Goal: Obtain resource: Download file/media

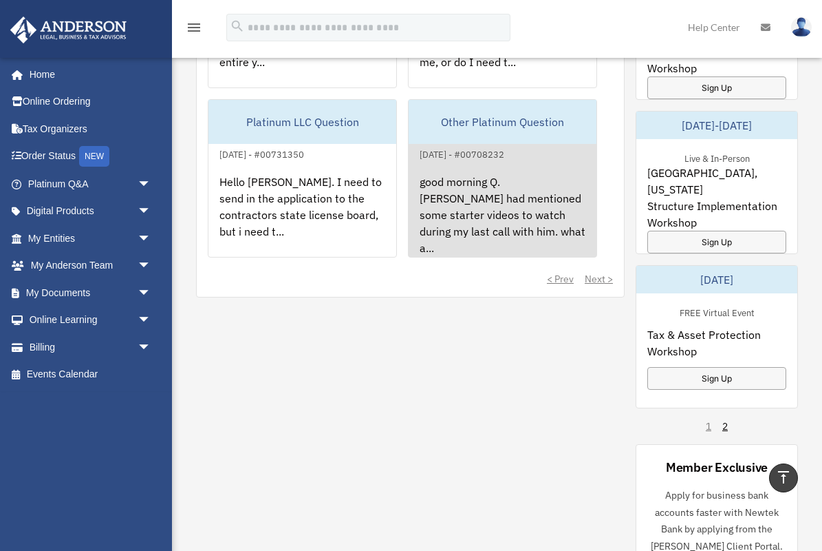
scroll to position [1060, 0]
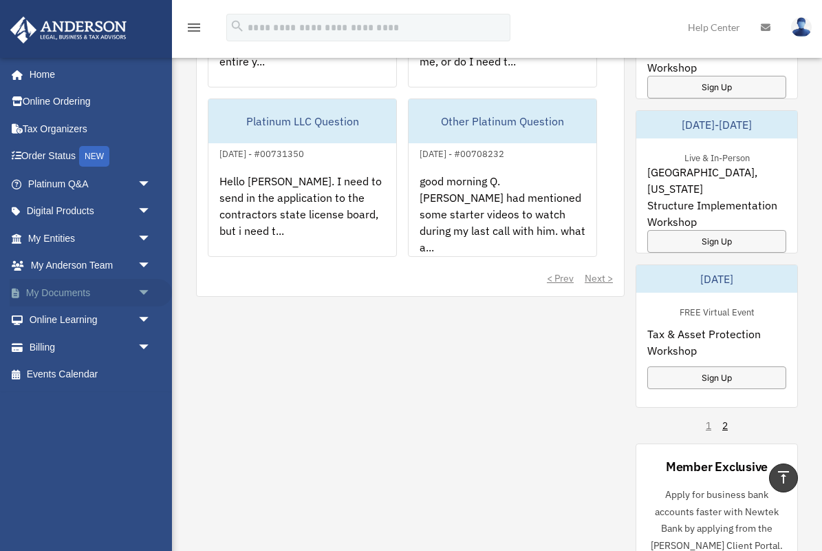
click at [147, 286] on span "arrow_drop_down" at bounding box center [152, 293] width 28 height 28
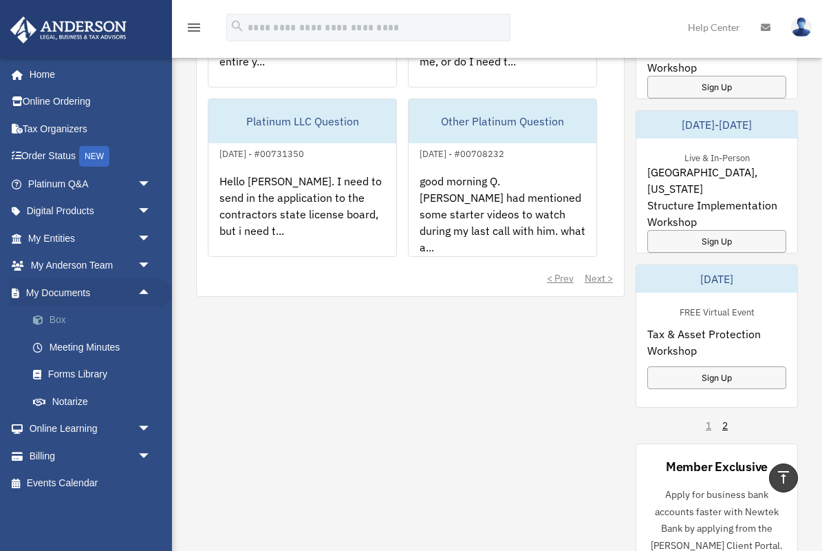
click at [56, 315] on link "Box" at bounding box center [95, 320] width 153 height 28
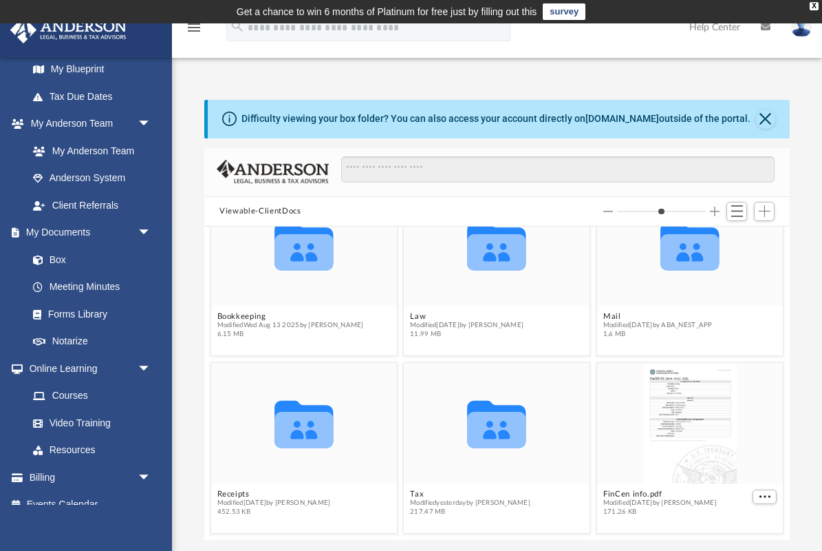
scroll to position [48, 0]
click at [420, 494] on button "Tax" at bounding box center [470, 493] width 120 height 9
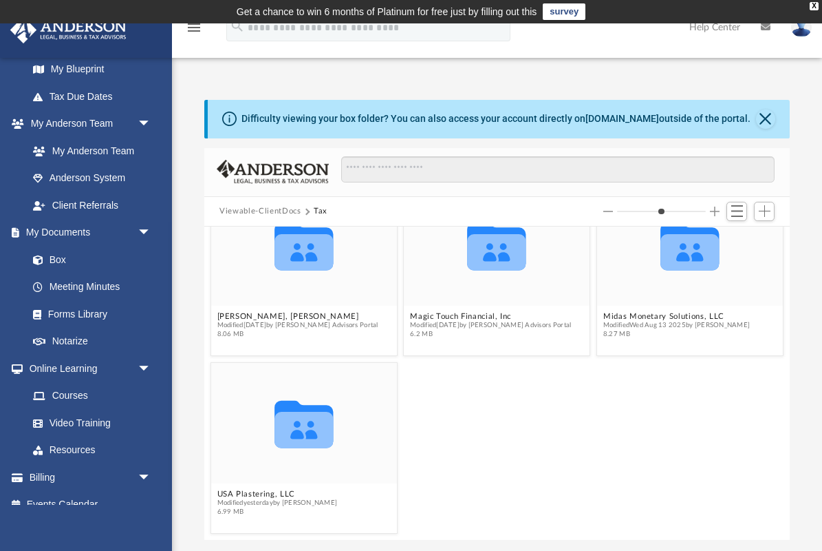
scroll to position [226, 0]
click at [255, 494] on button "USA Plastering, LLC" at bounding box center [277, 493] width 120 height 9
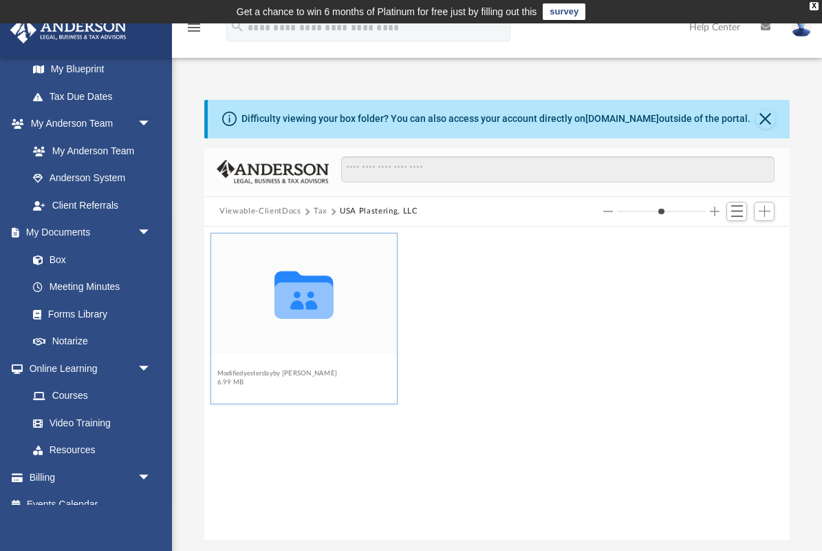
click at [225, 363] on button "2024" at bounding box center [277, 364] width 120 height 9
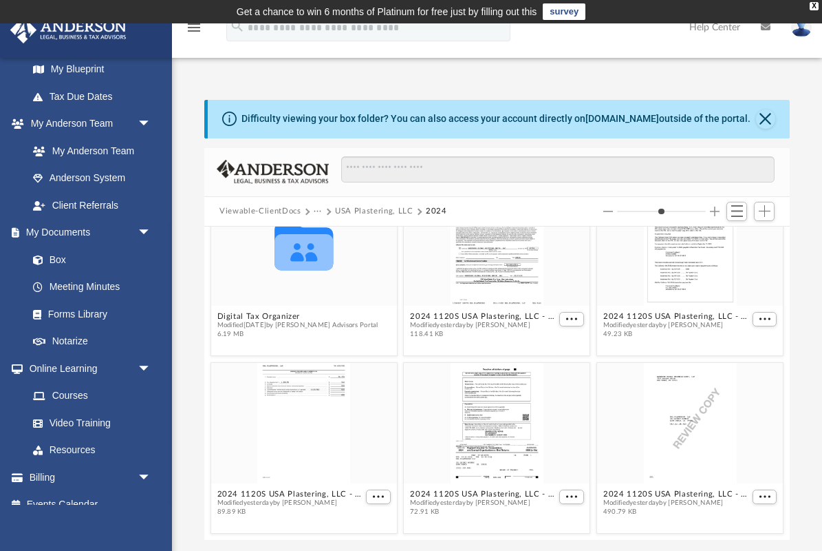
scroll to position [48, 0]
click at [494, 318] on button "2024 1120S USA Plastering, LLC - e-file authorization - please sign.pdf" at bounding box center [483, 316] width 147 height 9
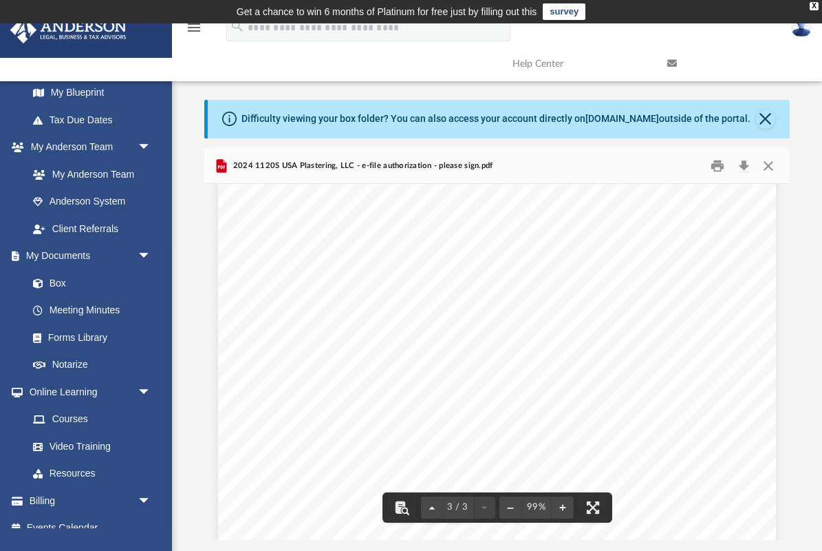
scroll to position [1542, 0]
click at [779, 359] on button "Preview" at bounding box center [775, 361] width 30 height 39
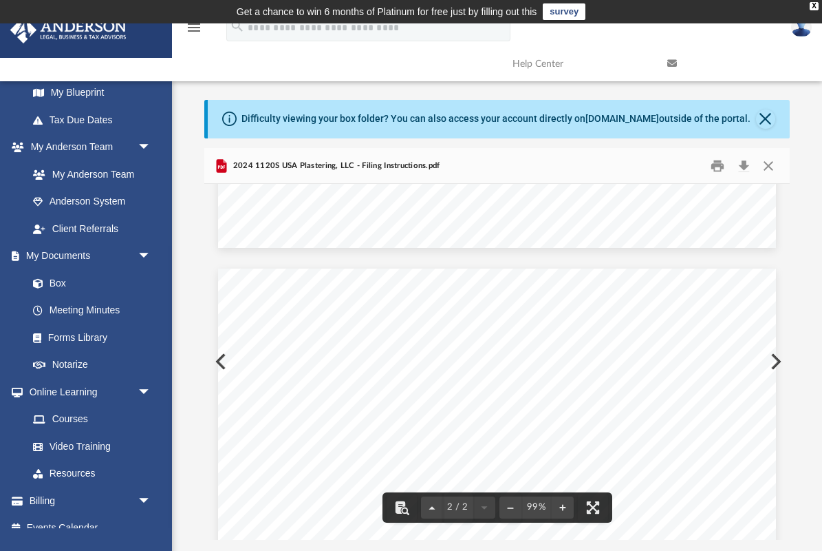
scroll to position [668, 0]
click at [776, 363] on button "Preview" at bounding box center [775, 361] width 30 height 39
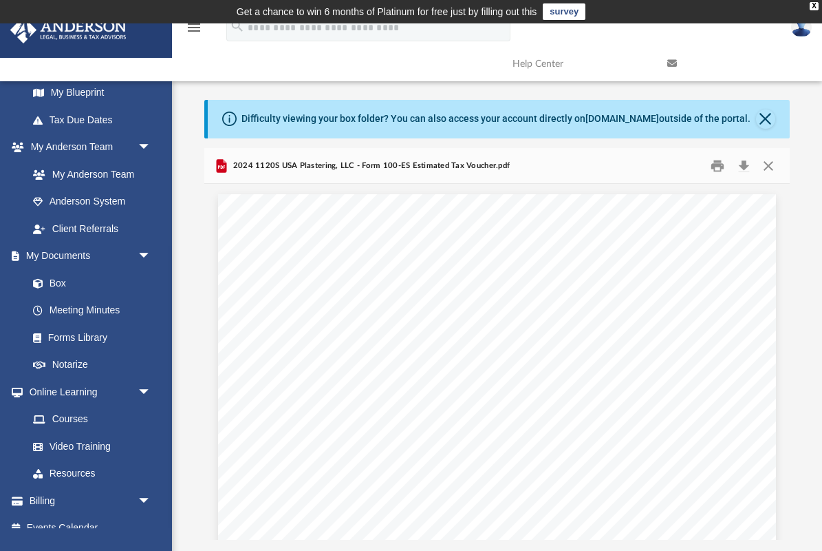
scroll to position [0, 0]
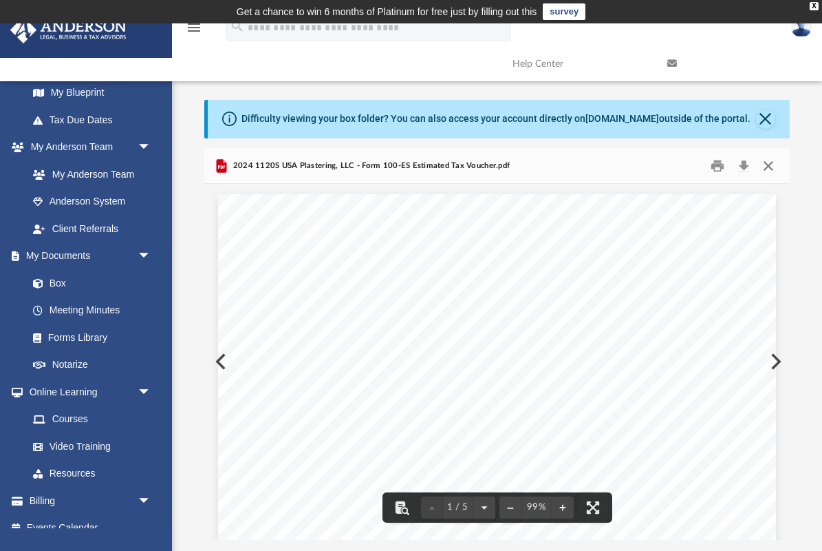
click at [771, 166] on button "Close" at bounding box center [768, 165] width 25 height 21
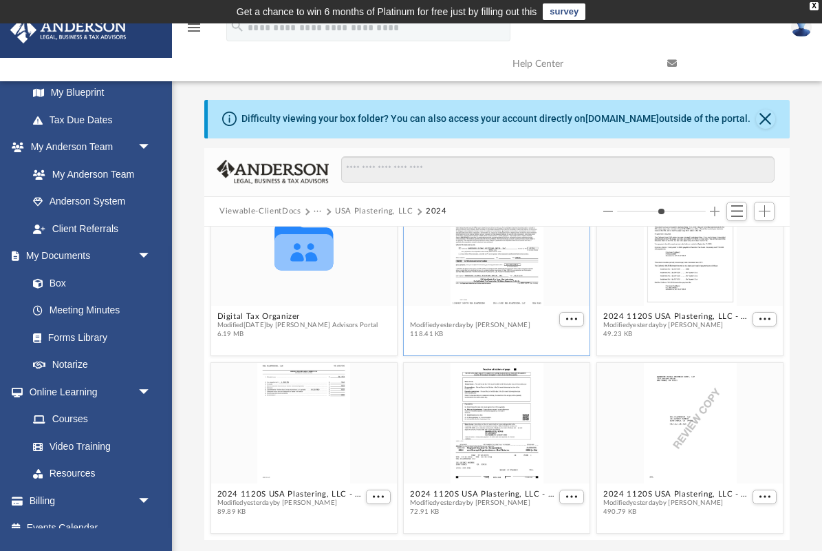
click at [472, 312] on button "2024 1120S USA Plastering, LLC - e-file authorization - please sign.pdf" at bounding box center [483, 316] width 147 height 9
type input "*"
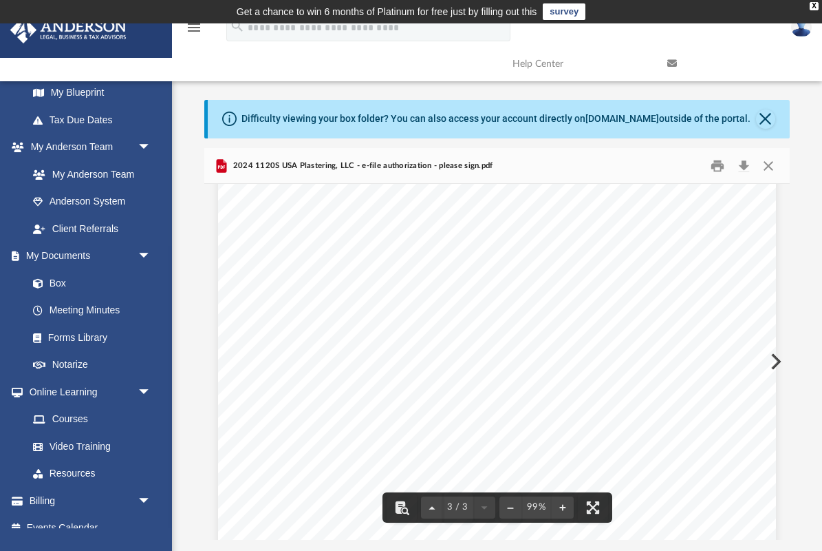
scroll to position [1520, 0]
